Goal: Information Seeking & Learning: Learn about a topic

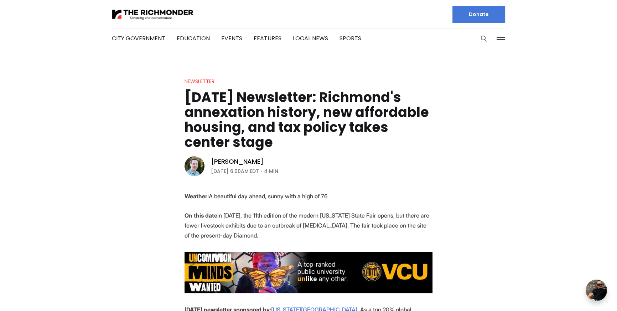
scroll to position [389, 0]
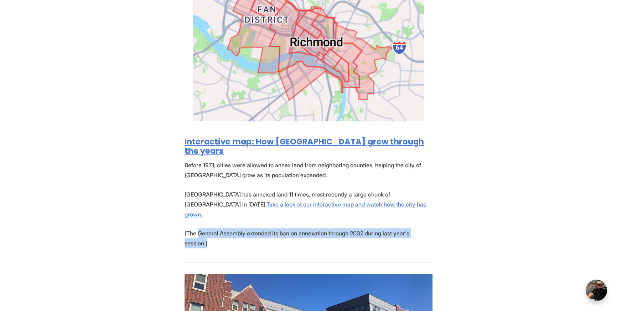
drag, startPoint x: 277, startPoint y: 218, endPoint x: 199, endPoint y: 211, distance: 78.4
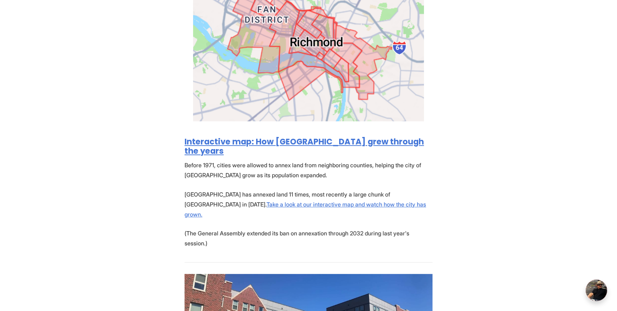
drag, startPoint x: 199, startPoint y: 211, endPoint x: 316, endPoint y: 156, distance: 129.4
click at [199, 228] on p "(The General Assembly extended its ban on annexation through 2032 during last y…" at bounding box center [309, 238] width 248 height 20
drag, startPoint x: 300, startPoint y: 143, endPoint x: 302, endPoint y: 152, distance: 9.6
click at [300, 143] on link "Interactive map: How [GEOGRAPHIC_DATA] grew through the years" at bounding box center [304, 146] width 239 height 21
